Goal: Communication & Community: Share content

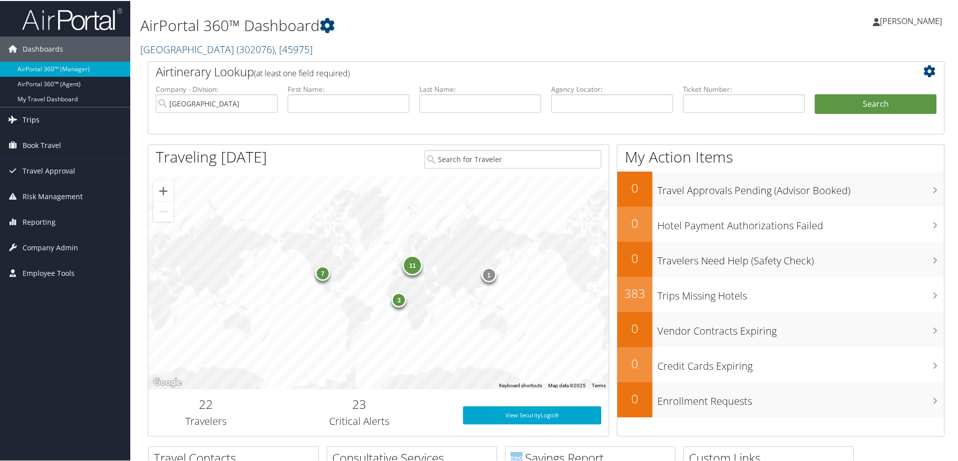
click at [28, 120] on span "Trips" at bounding box center [31, 118] width 17 height 25
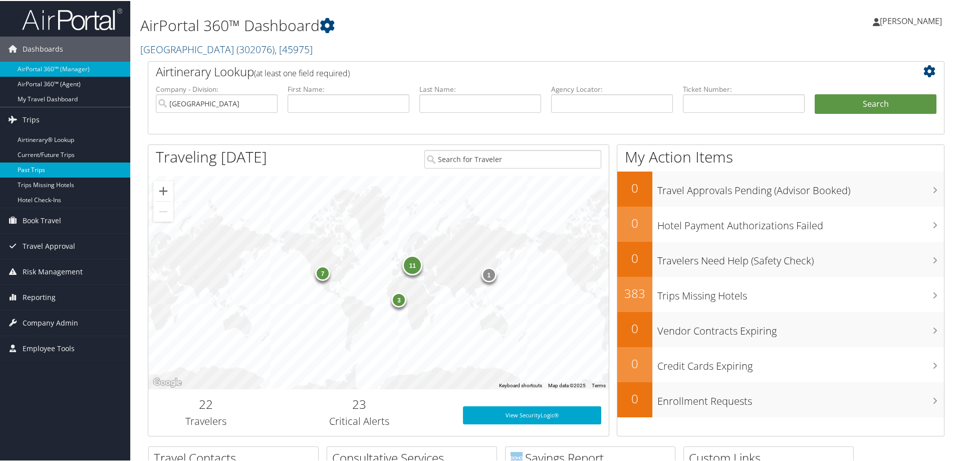
click at [40, 172] on link "Past Trips" at bounding box center [65, 168] width 130 height 15
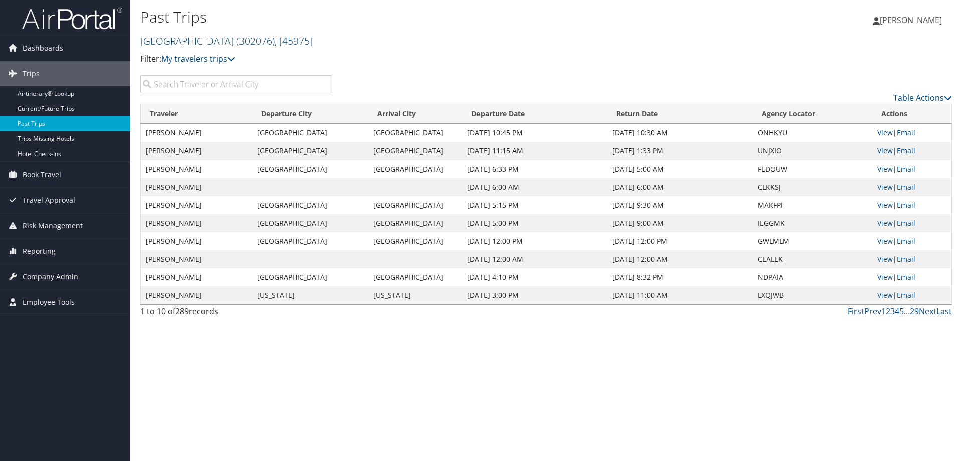
click at [237, 40] on span "( 302076 )" at bounding box center [256, 41] width 38 height 14
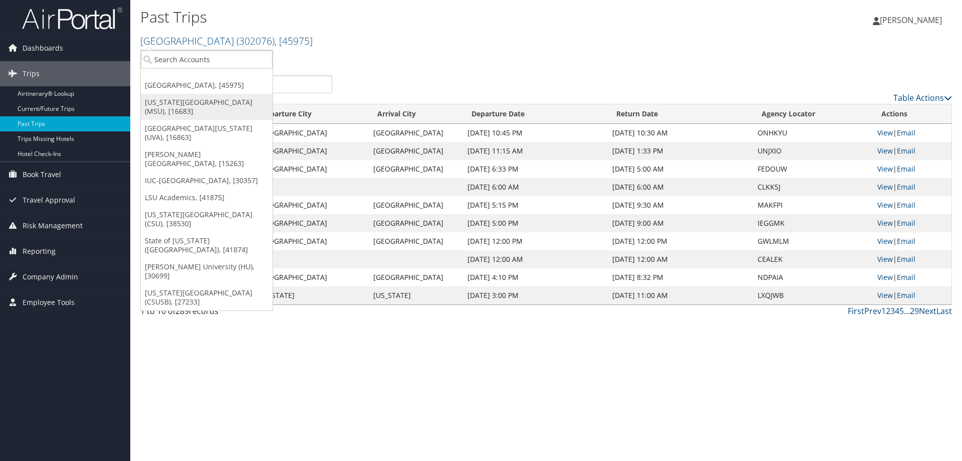
click at [185, 108] on link "Michigan State University (MSU), [16683]" at bounding box center [207, 107] width 132 height 26
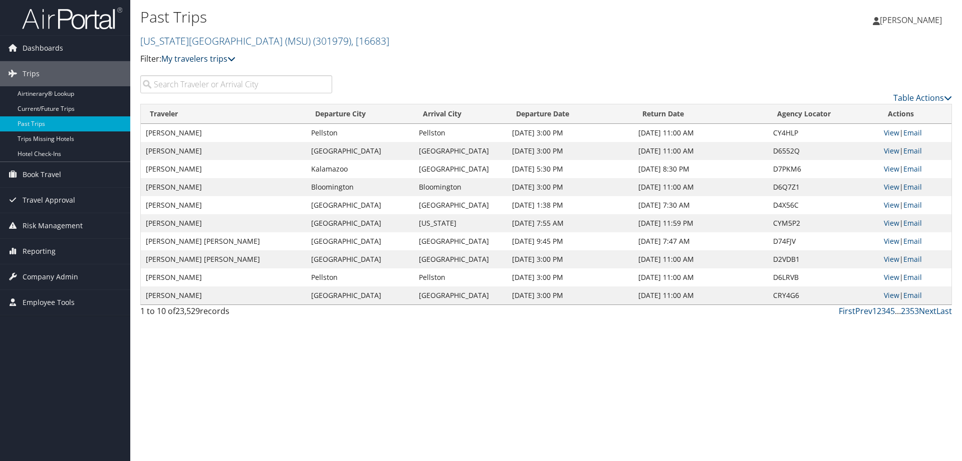
click at [232, 56] on icon at bounding box center [232, 59] width 8 height 8
click at [82, 99] on link "Airtinerary® Lookup" at bounding box center [65, 93] width 130 height 15
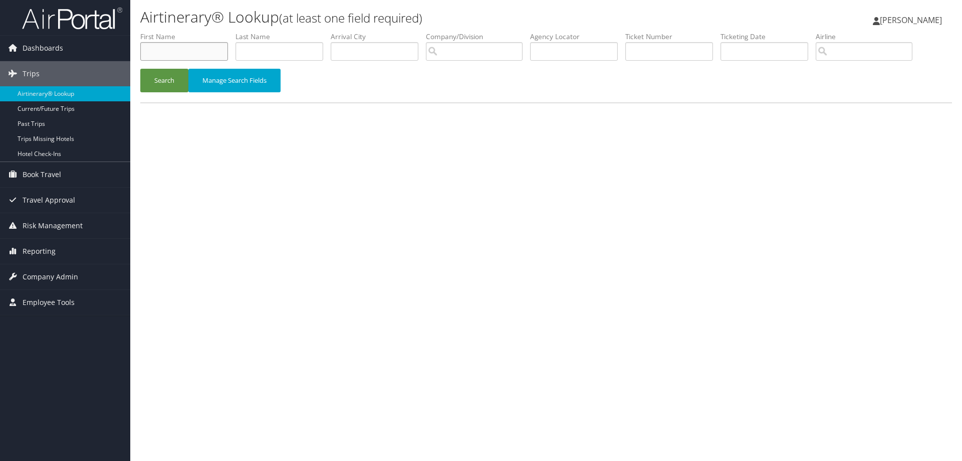
click at [177, 50] on input "text" at bounding box center [184, 51] width 88 height 19
type input "[PERSON_NAME]"
type input "Dragut"
click at [162, 80] on button "Search" at bounding box center [164, 81] width 48 height 24
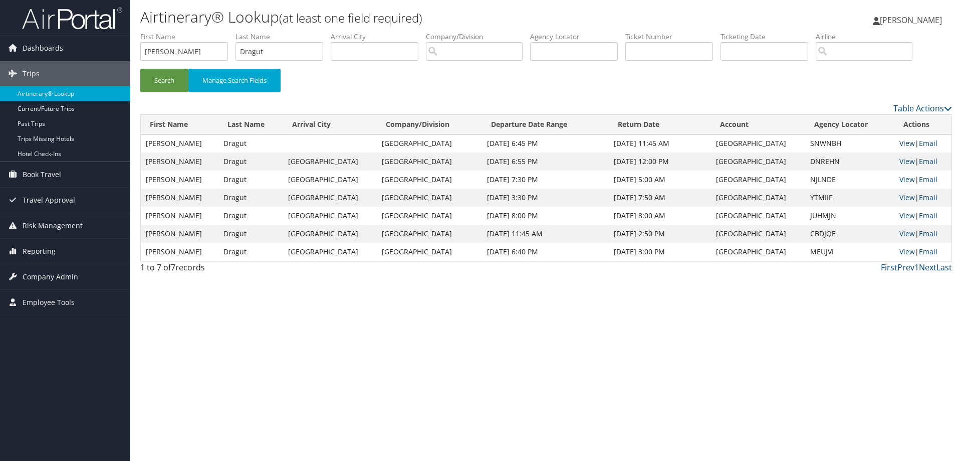
click at [902, 142] on link "View" at bounding box center [908, 143] width 16 height 10
click at [902, 143] on link "View" at bounding box center [908, 143] width 16 height 10
click at [903, 161] on link "View" at bounding box center [908, 161] width 16 height 10
click at [900, 179] on link "View" at bounding box center [908, 179] width 16 height 10
click at [903, 197] on link "View" at bounding box center [908, 197] width 16 height 10
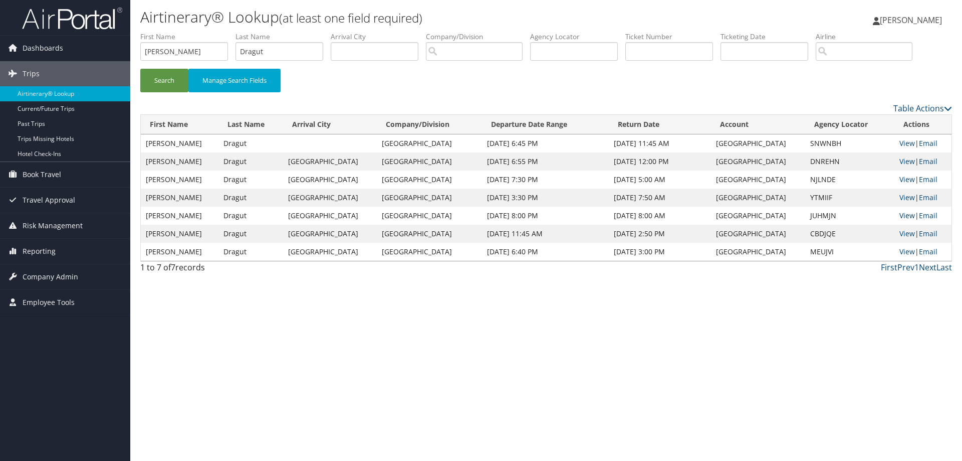
click at [900, 218] on link "View" at bounding box center [908, 216] width 16 height 10
click at [903, 230] on link "View" at bounding box center [908, 234] width 16 height 10
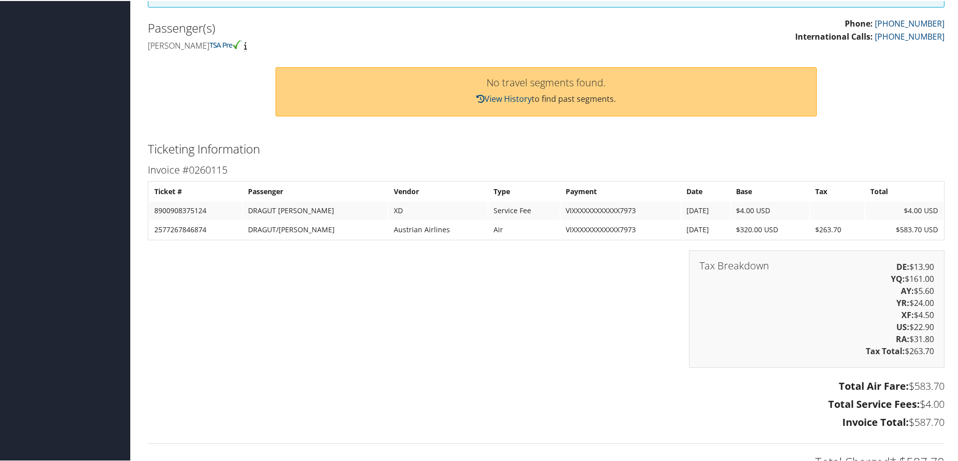
scroll to position [301, 0]
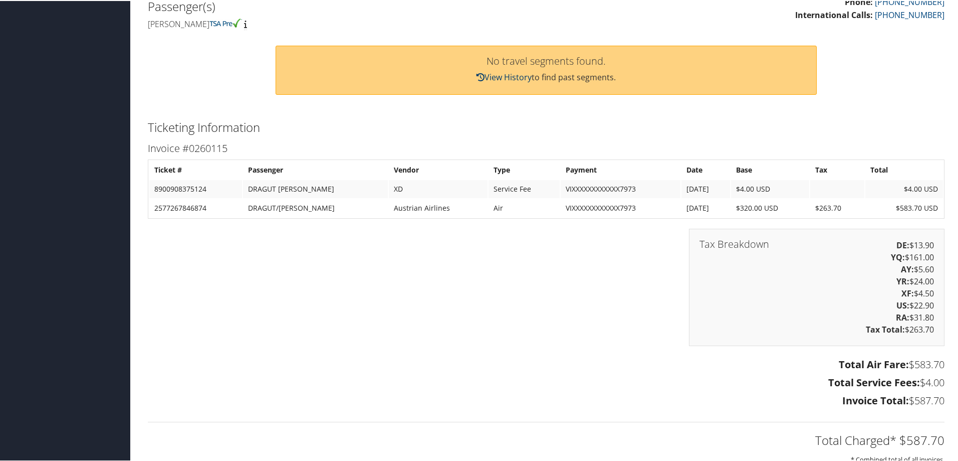
click at [492, 73] on link "View History" at bounding box center [504, 76] width 55 height 11
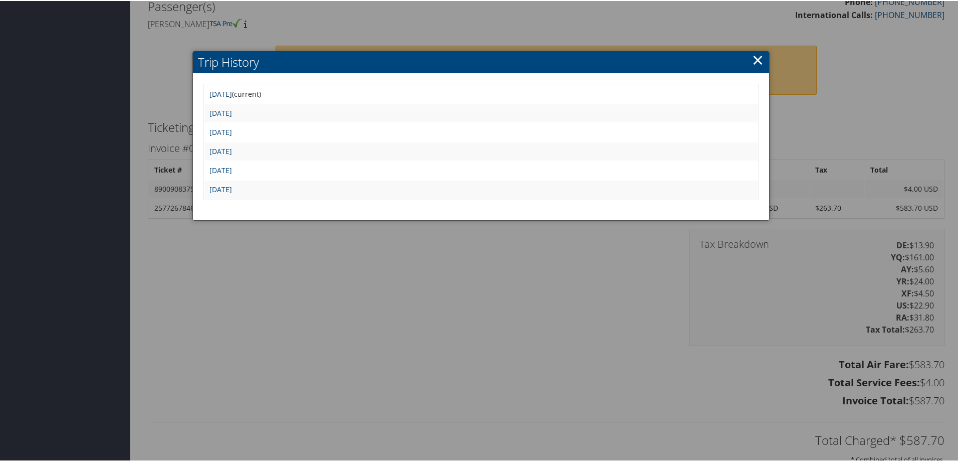
click at [232, 90] on link "[DATE]" at bounding box center [221, 93] width 23 height 10
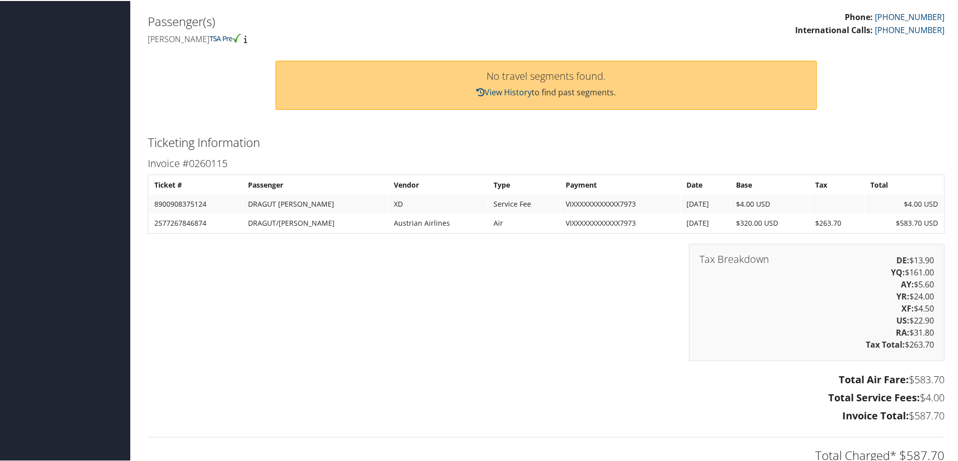
scroll to position [301, 0]
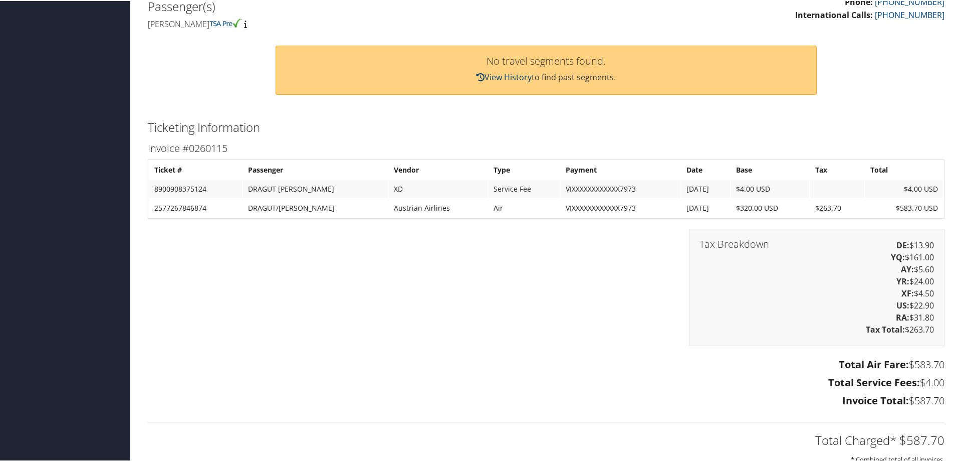
click at [518, 79] on link "View History" at bounding box center [504, 76] width 55 height 11
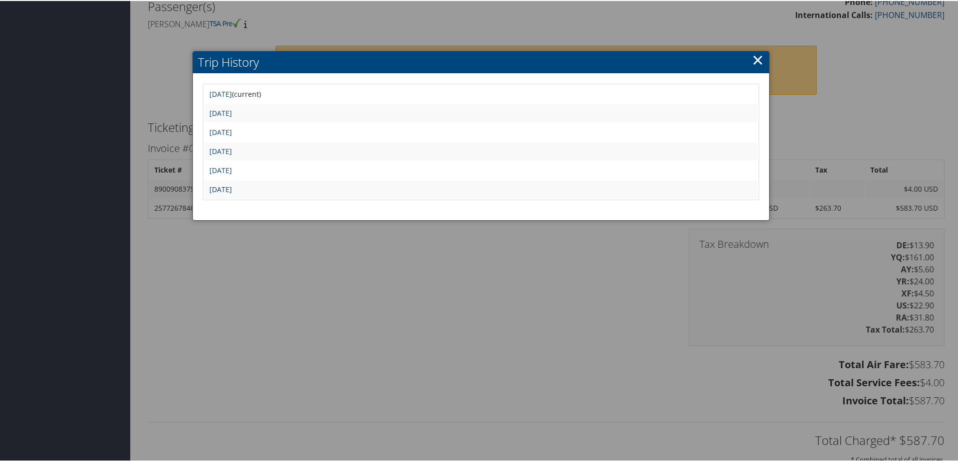
click at [232, 191] on link "[DATE]" at bounding box center [221, 188] width 23 height 10
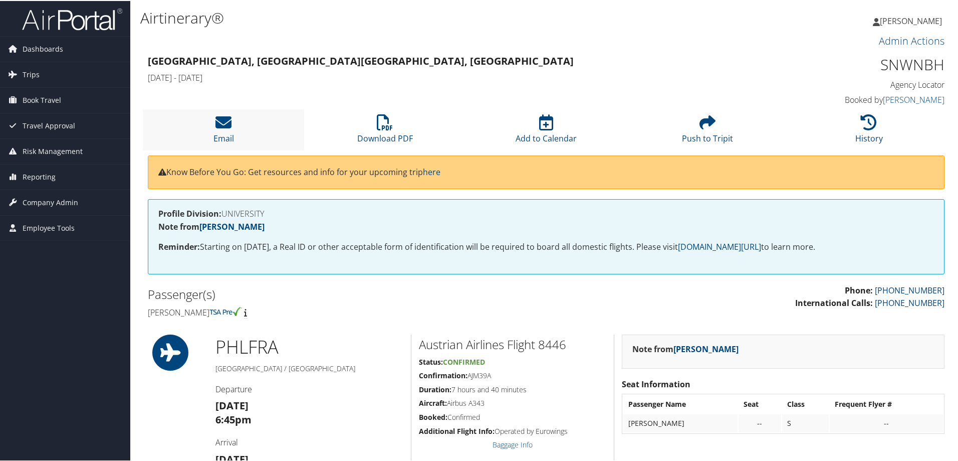
click at [243, 139] on li "Email" at bounding box center [223, 128] width 161 height 41
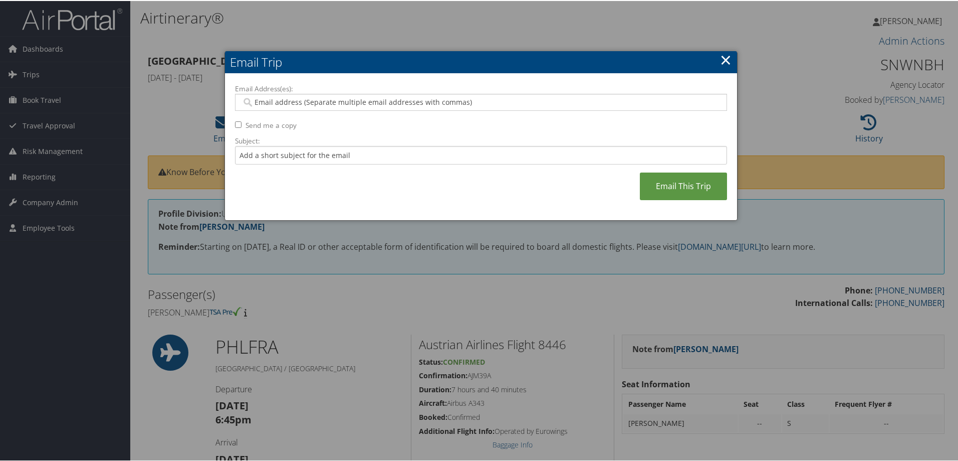
click at [722, 60] on link "×" at bounding box center [726, 59] width 12 height 20
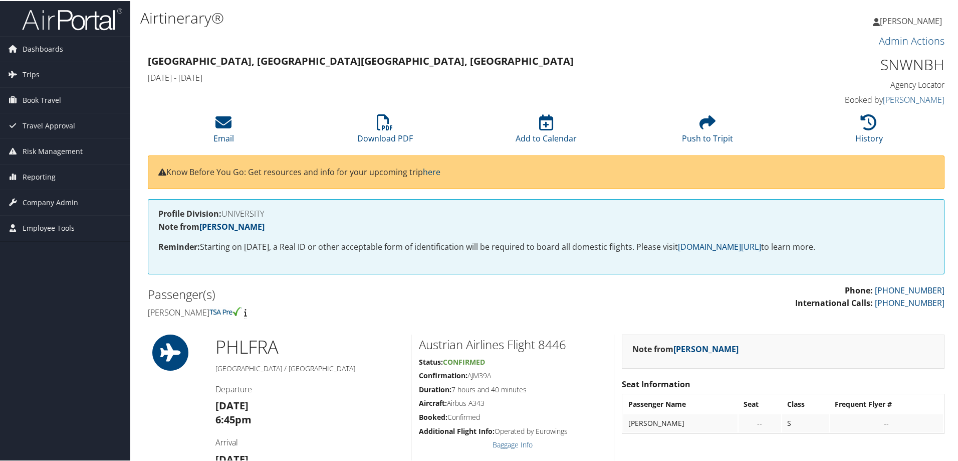
click at [247, 127] on li "Email" at bounding box center [223, 128] width 161 height 41
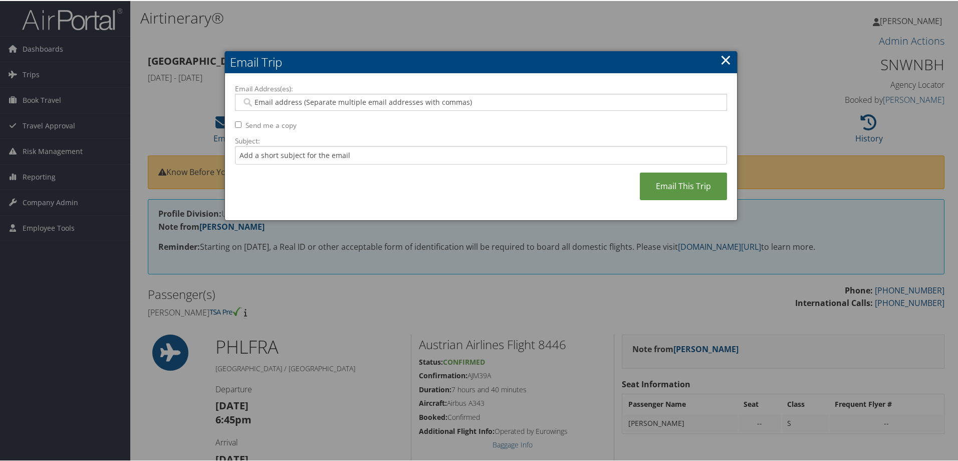
click at [278, 100] on input "Email Address(es):" at bounding box center [481, 101] width 479 height 10
paste input "[EMAIL_ADDRESS][DOMAIN_NAME]"
type input "[EMAIL_ADDRESS][DOMAIN_NAME]"
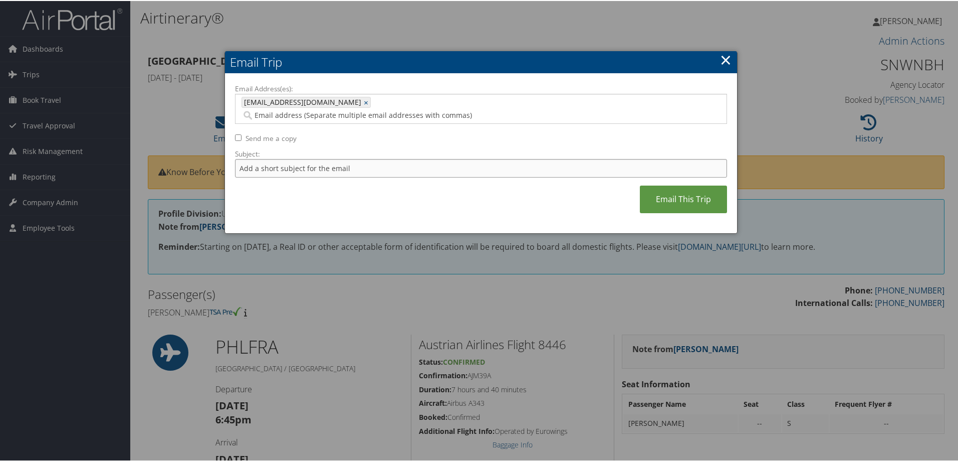
click at [275, 158] on input "Subject:" at bounding box center [481, 167] width 492 height 19
type input "Invoice 1"
click at [681, 184] on link "Email This Trip" at bounding box center [683, 198] width 87 height 28
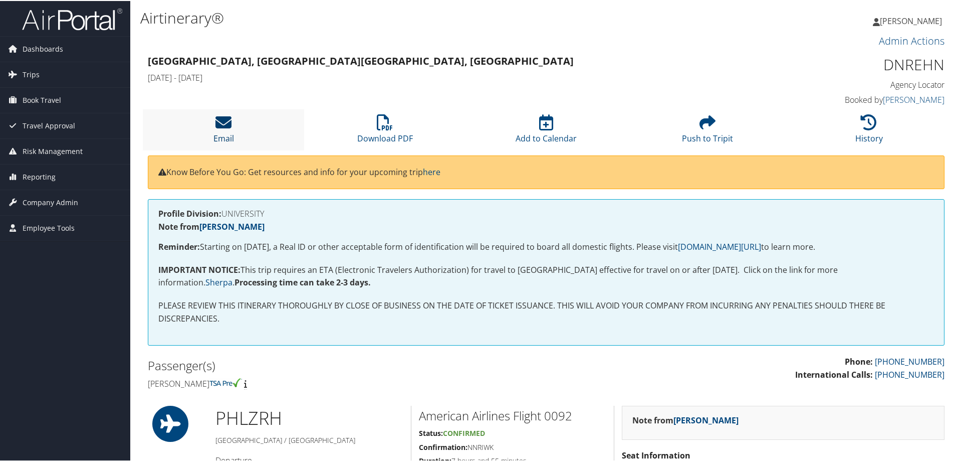
click at [216, 128] on icon at bounding box center [224, 121] width 16 height 16
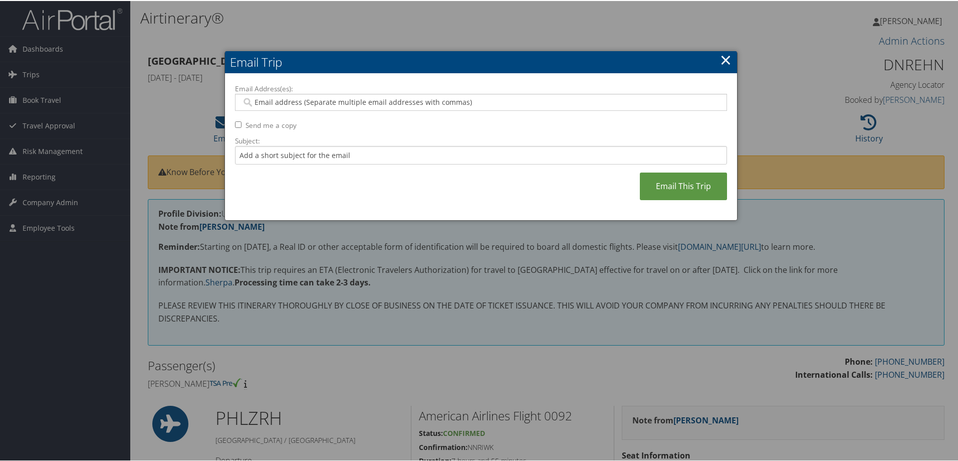
click at [276, 105] on input "Email Address(es):" at bounding box center [481, 101] width 479 height 10
paste input "[EMAIL_ADDRESS][DOMAIN_NAME]"
type input "[EMAIL_ADDRESS][DOMAIN_NAME]"
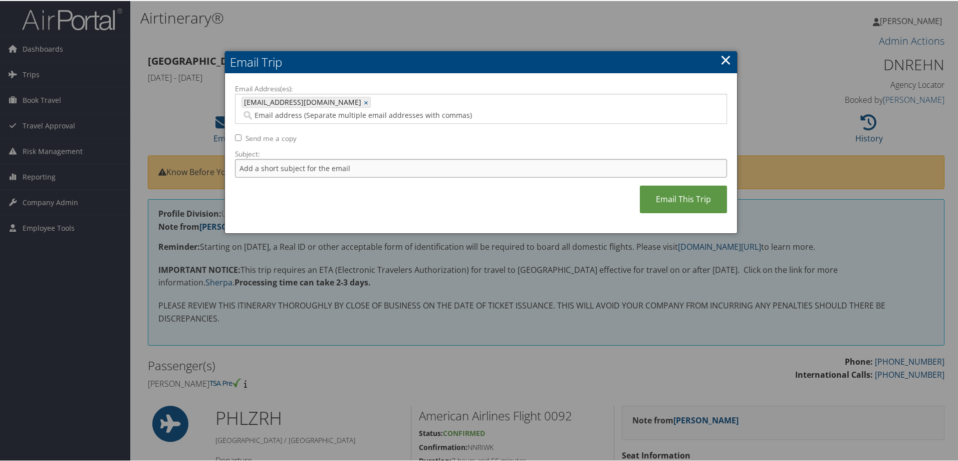
click at [341, 158] on input "Subject:" at bounding box center [481, 167] width 492 height 19
type input "Invoice 2"
click at [701, 190] on link "Email This Trip" at bounding box center [683, 198] width 87 height 28
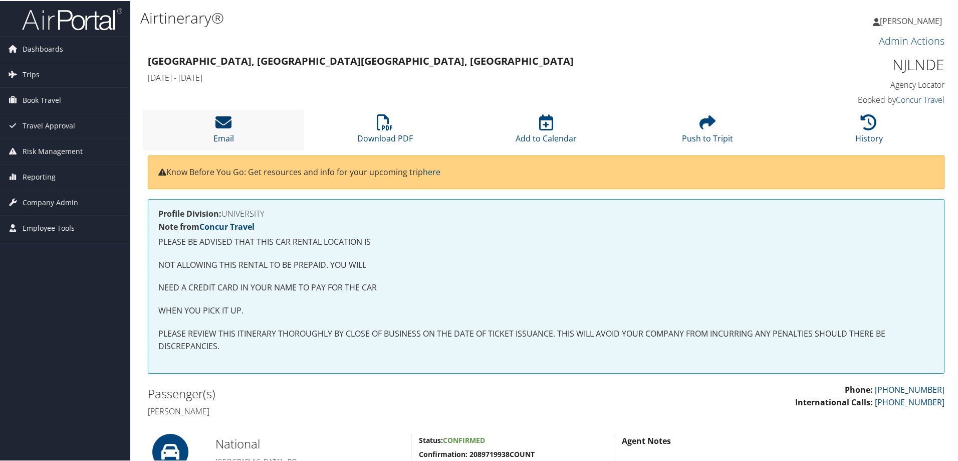
click at [231, 117] on icon at bounding box center [224, 121] width 16 height 16
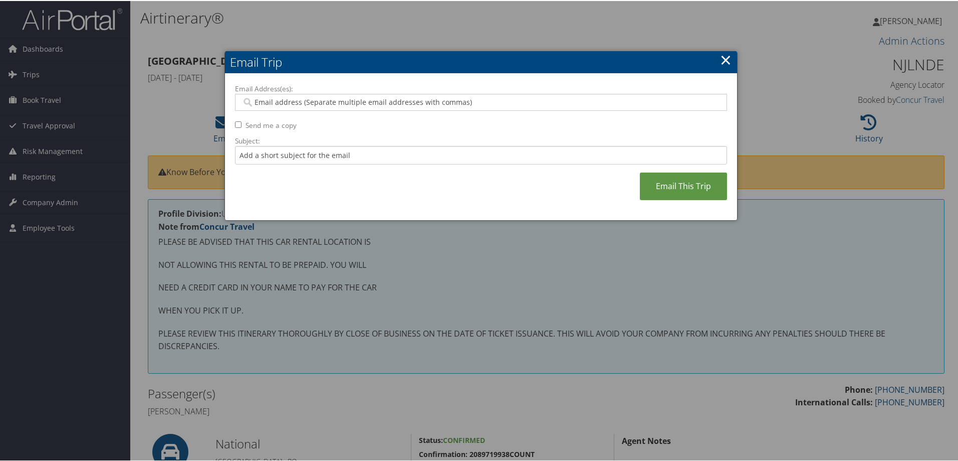
paste input "edragut@temple.edu"
type input "edragut@temple.edu"
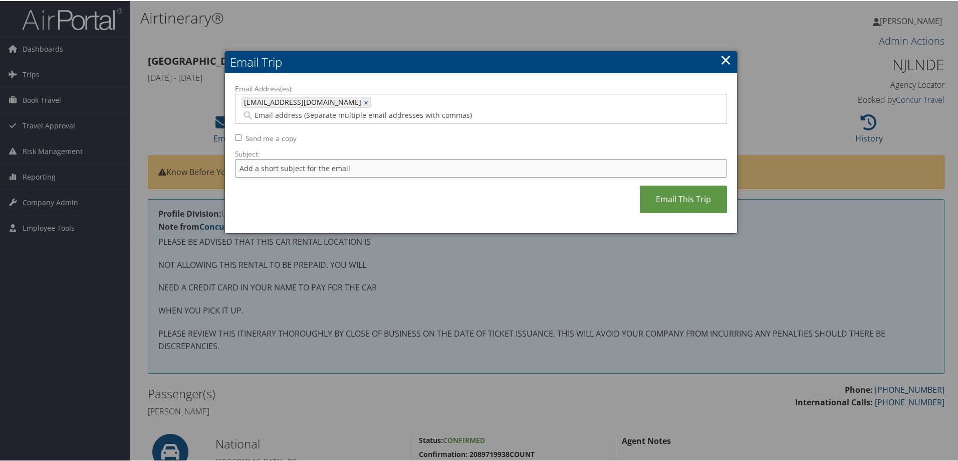
click at [298, 158] on input "Subject:" at bounding box center [481, 167] width 492 height 19
type input "Invoice 3"
click at [704, 194] on link "Email This Trip" at bounding box center [683, 198] width 87 height 28
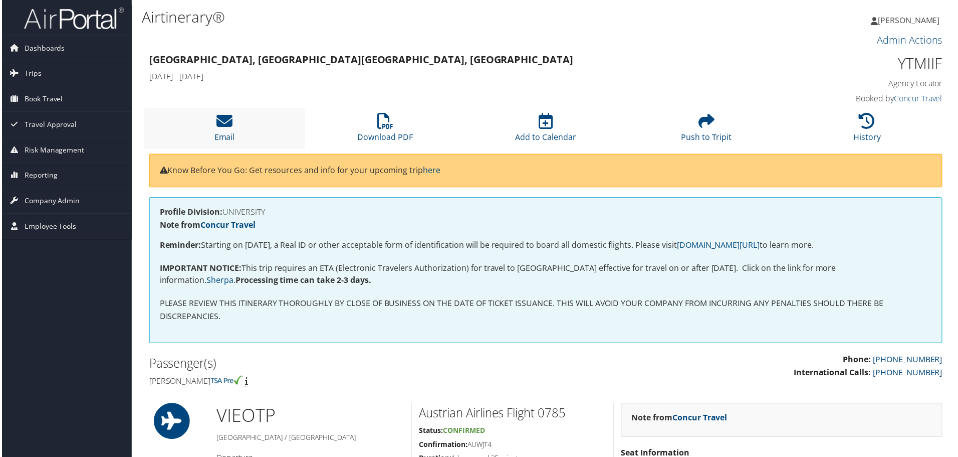
click at [238, 123] on li "Email" at bounding box center [223, 128] width 161 height 41
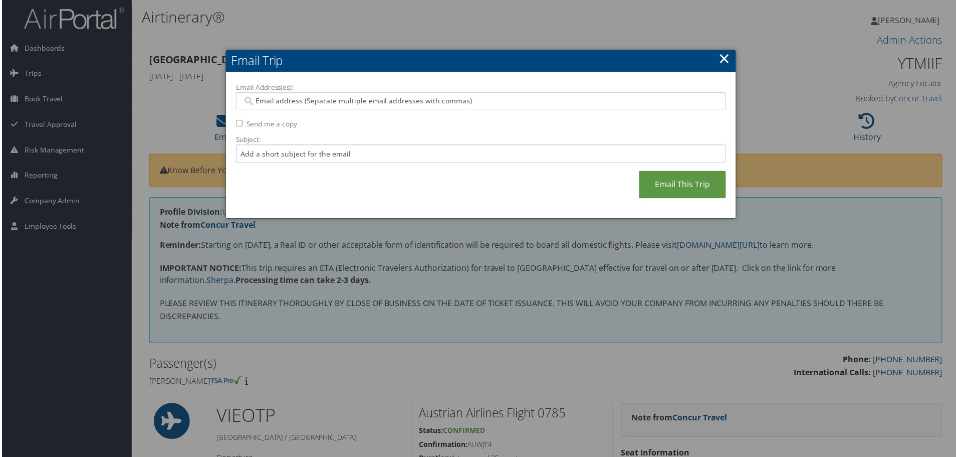
drag, startPoint x: 258, startPoint y: 95, endPoint x: 253, endPoint y: 98, distance: 5.6
click at [253, 98] on input "Email Address(es):" at bounding box center [481, 101] width 479 height 10
paste input "edragut@temple.edu"
type input "edragut@temple.edu"
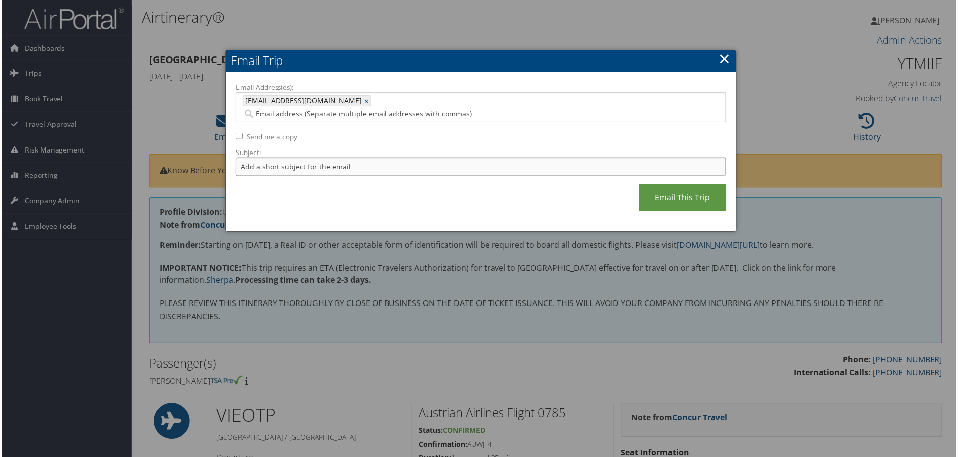
click at [284, 158] on input "Subject:" at bounding box center [481, 167] width 492 height 19
type input "Invoice 4"
click at [679, 184] on link "Email This Trip" at bounding box center [683, 198] width 87 height 28
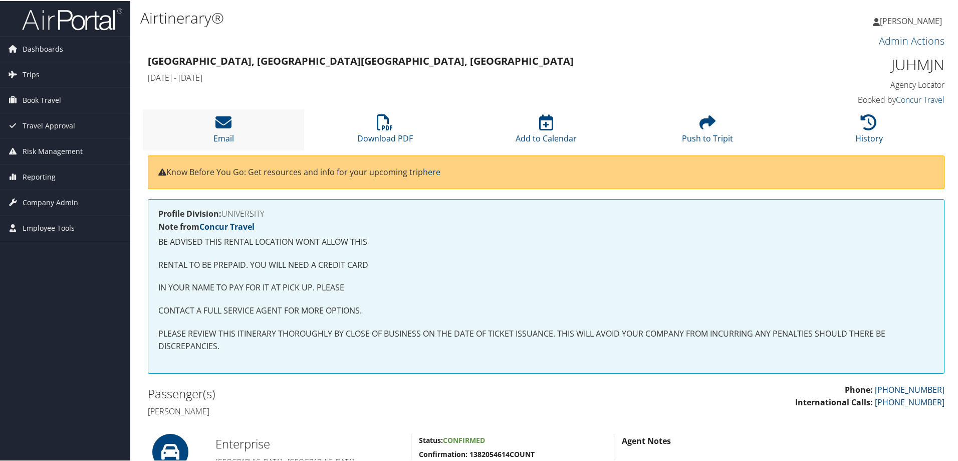
click at [236, 117] on li "Email" at bounding box center [223, 128] width 161 height 41
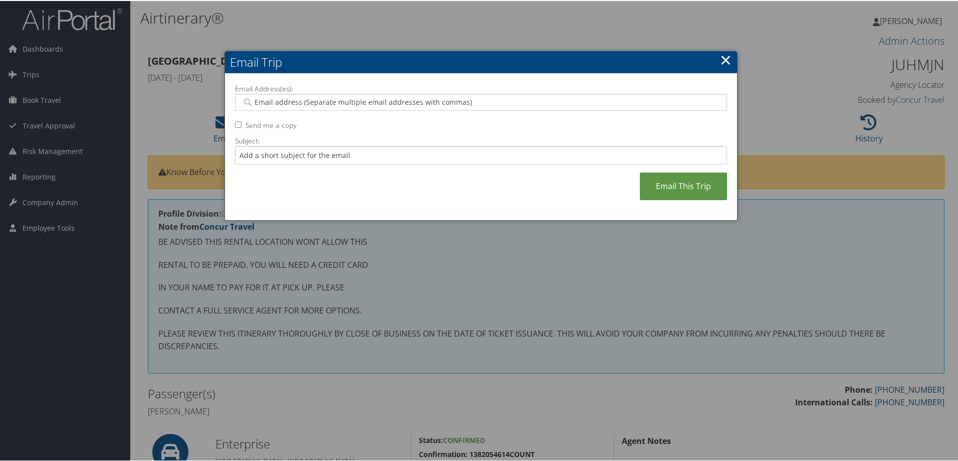
paste input "edragut@temple.edu"
type input "edragut@temple.edu"
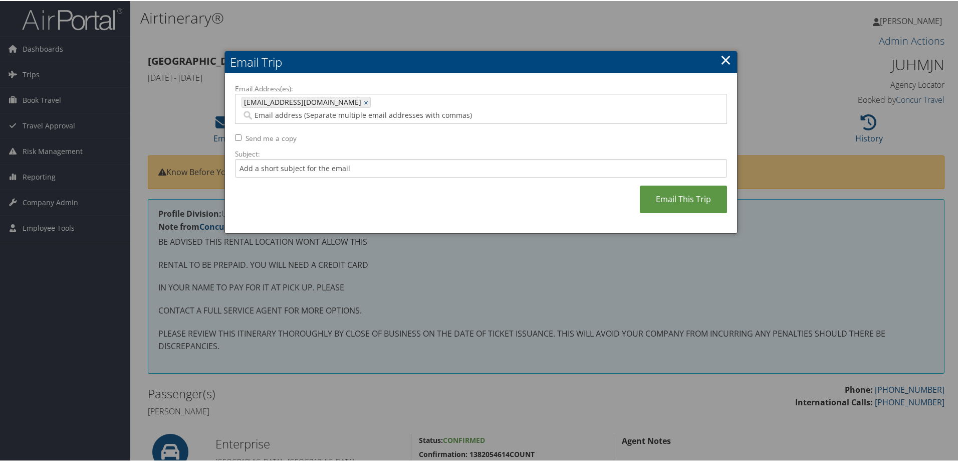
click at [328, 148] on label "Subject:" at bounding box center [481, 153] width 492 height 10
click at [328, 158] on input "Subject:" at bounding box center [481, 167] width 492 height 19
click at [313, 158] on input "Subject:" at bounding box center [481, 167] width 492 height 19
type input "Invoice 5"
click at [707, 184] on link "Email This Trip" at bounding box center [683, 198] width 87 height 28
